Goal: Information Seeking & Learning: Find specific fact

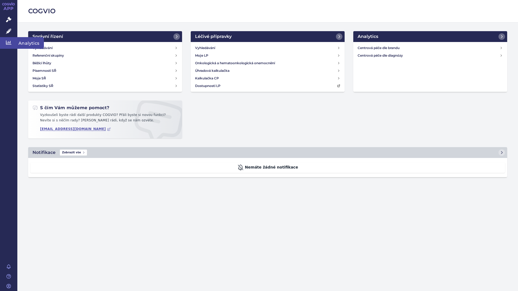
click at [9, 44] on icon at bounding box center [8, 42] width 5 height 5
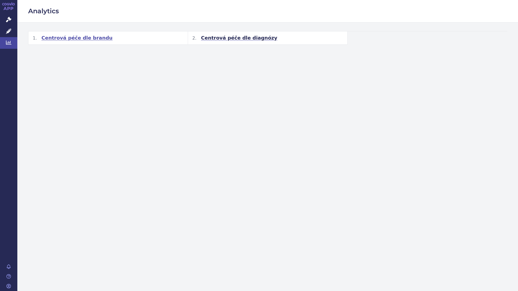
click at [86, 40] on span "Centrová péče dle brandu" at bounding box center [76, 38] width 71 height 6
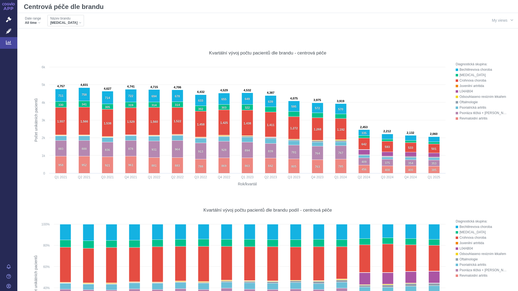
click at [68, 21] on div "HUMIRA" at bounding box center [65, 23] width 31 height 4
type input "orencia"
click at [54, 40] on span "ORENCIA" at bounding box center [77, 42] width 56 height 8
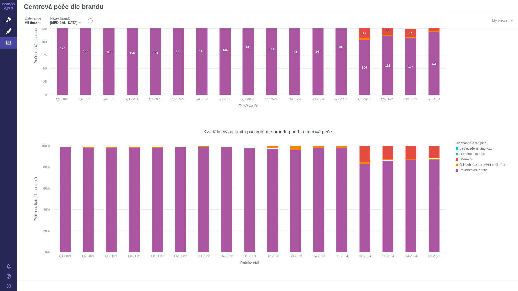
scroll to position [47, 0]
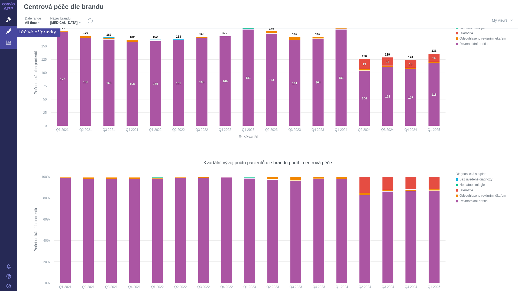
click at [9, 30] on icon at bounding box center [8, 30] width 5 height 5
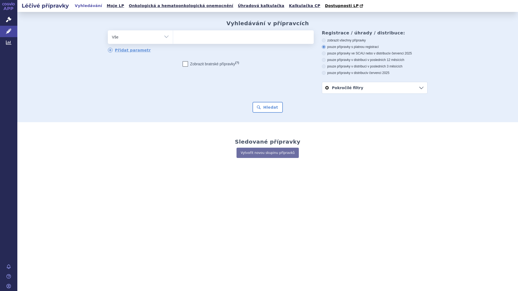
click at [198, 37] on ul at bounding box center [243, 35] width 140 height 11
click at [173, 37] on select at bounding box center [173, 37] width 0 height 14
type input "Ore"
type input "Orenc"
type input "Orencia"
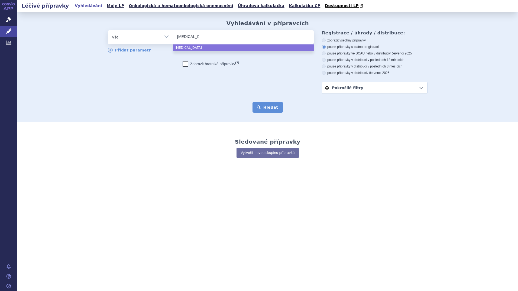
select select "[MEDICAL_DATA]"
click at [270, 106] on button "Hledat" at bounding box center [267, 107] width 31 height 11
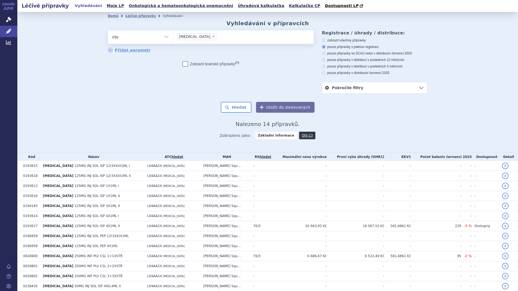
click at [324, 74] on label "pouze přípravky v distribuci v červenci 2025" at bounding box center [375, 73] width 106 height 4
click at [324, 74] on input "pouze přípravky v distribuci v červenci 2025" at bounding box center [324, 74] width 4 height 4
radio input "true"
click at [322, 72] on icon at bounding box center [324, 73] width 4 height 4
click at [322, 72] on input "pouze přípravky v distribuci v červenci 2025" at bounding box center [324, 74] width 4 height 4
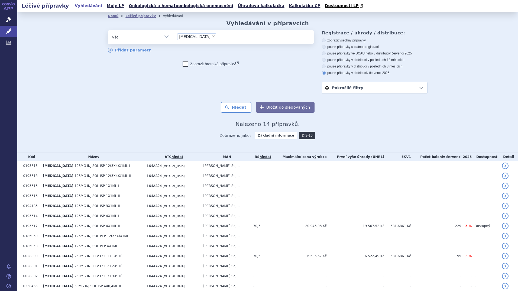
click at [324, 66] on label "pouze přípravky v distribuci v posledních 3 měsících" at bounding box center [375, 66] width 106 height 4
click at [324, 66] on input "pouze přípravky v distribuci v posledních 3 měsících" at bounding box center [324, 67] width 4 height 4
radio input "true"
click at [322, 75] on icon at bounding box center [324, 73] width 4 height 4
click at [322, 75] on input "pouze přípravky v distribuci v červenci 2025" at bounding box center [324, 74] width 4 height 4
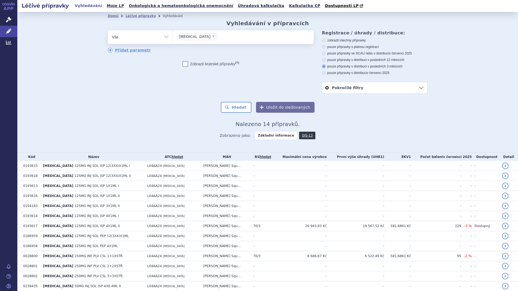
radio input "true"
click at [339, 87] on link "Pokročilé filtry" at bounding box center [374, 87] width 105 height 11
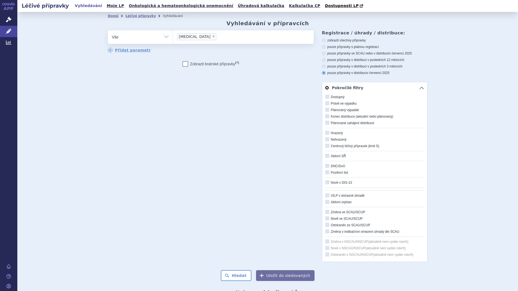
click at [339, 87] on link "Pokročilé filtry" at bounding box center [374, 87] width 105 height 11
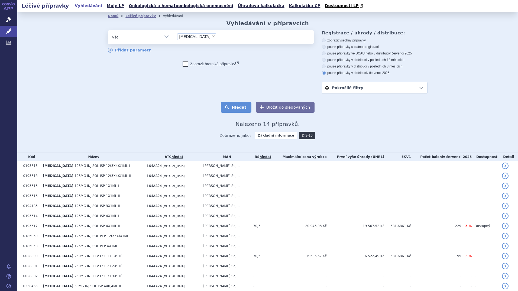
click at [243, 108] on button "Hledat" at bounding box center [236, 107] width 31 height 11
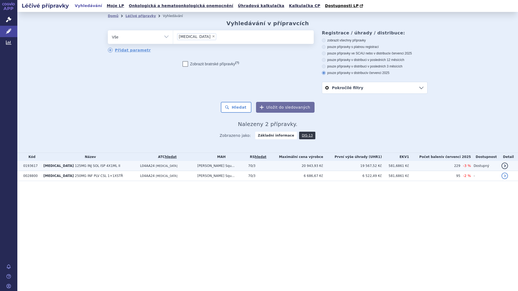
click at [80, 167] on span "125MG INJ SOL ISP 4X1ML II" at bounding box center [97, 166] width 45 height 4
click at [84, 165] on span "125MG INJ SOL ISP 4X1ML II" at bounding box center [97, 166] width 45 height 4
drag, startPoint x: 84, startPoint y: 165, endPoint x: 41, endPoint y: 168, distance: 43.1
click at [41, 168] on td "0193617" at bounding box center [31, 166] width 20 height 10
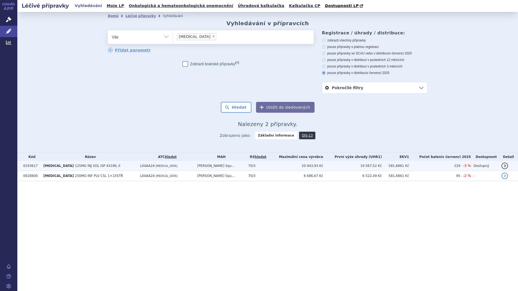
click at [120, 166] on td "ORENCIA 125MG INJ SOL ISP 4X1ML II" at bounding box center [89, 166] width 97 height 10
click at [504, 165] on link "detail" at bounding box center [504, 165] width 6 height 6
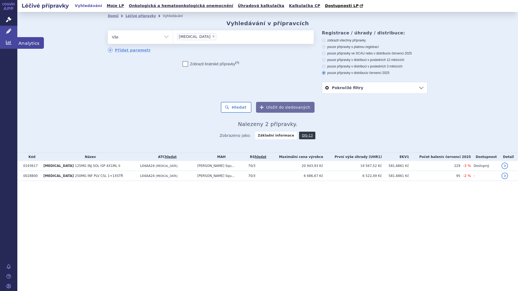
click at [10, 42] on icon at bounding box center [8, 42] width 5 height 5
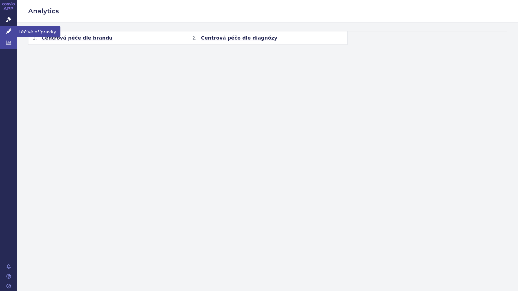
click at [9, 30] on icon at bounding box center [8, 30] width 5 height 5
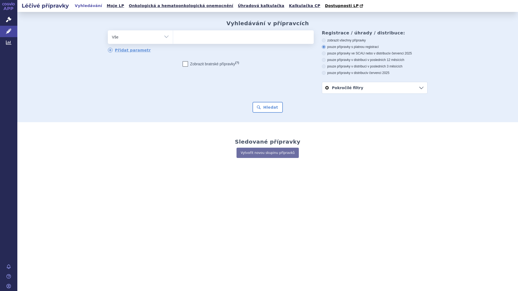
click at [5, 19] on link "Správní řízení" at bounding box center [8, 19] width 17 height 11
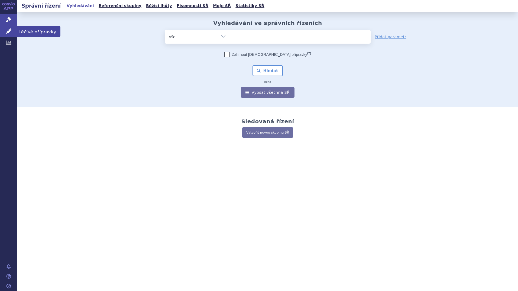
click at [7, 28] on link "Léčivé přípravky" at bounding box center [8, 31] width 17 height 11
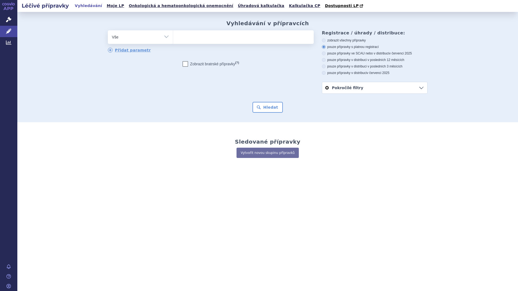
click at [198, 32] on ul at bounding box center [243, 35] width 140 height 11
click at [173, 32] on select at bounding box center [173, 37] width 0 height 14
type input "Ore"
type input "Orenc"
type input "Orencia"
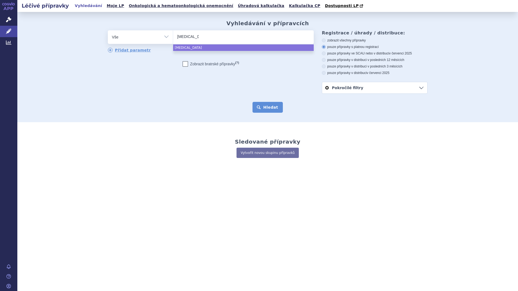
select select "Orencia"
click at [273, 109] on button "Hledat" at bounding box center [267, 107] width 31 height 11
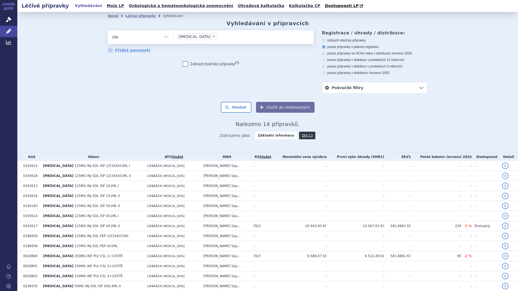
click at [324, 74] on label "pouze přípravky v distribuci v červenci 2025" at bounding box center [375, 73] width 106 height 4
click at [324, 74] on input "pouze přípravky v distribuci v červenci 2025" at bounding box center [324, 74] width 4 height 4
radio input "true"
click at [234, 110] on button "Hledat" at bounding box center [236, 107] width 31 height 11
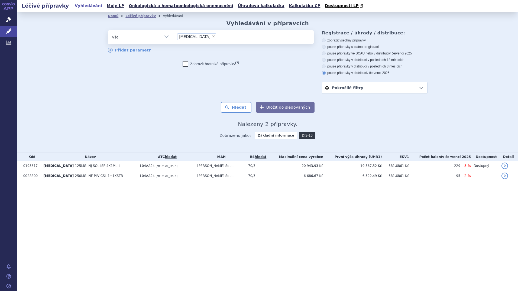
click at [301, 135] on link "DIS-13" at bounding box center [307, 136] width 16 height 8
